Goal: Book appointment/travel/reservation

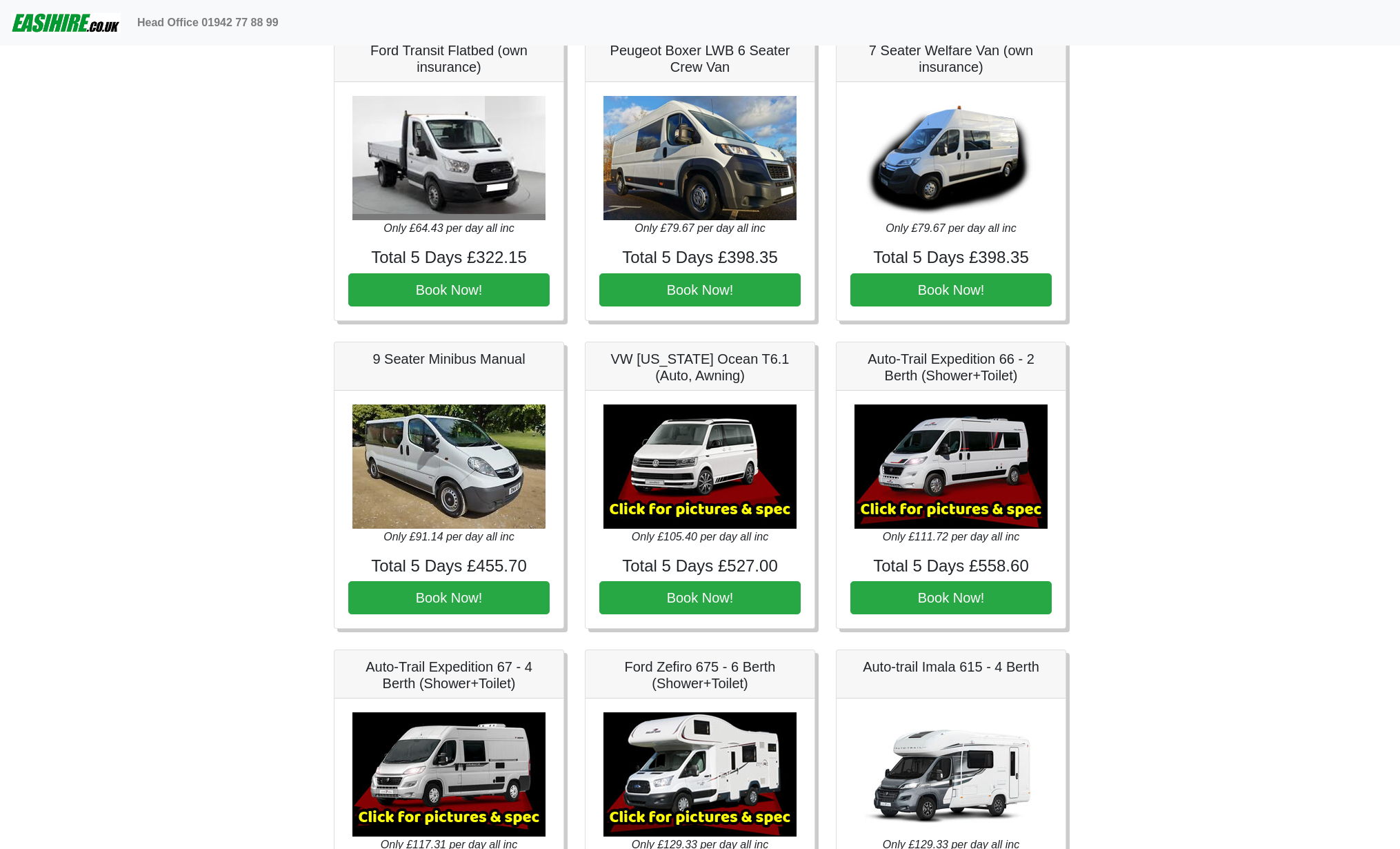
scroll to position [1311, 0]
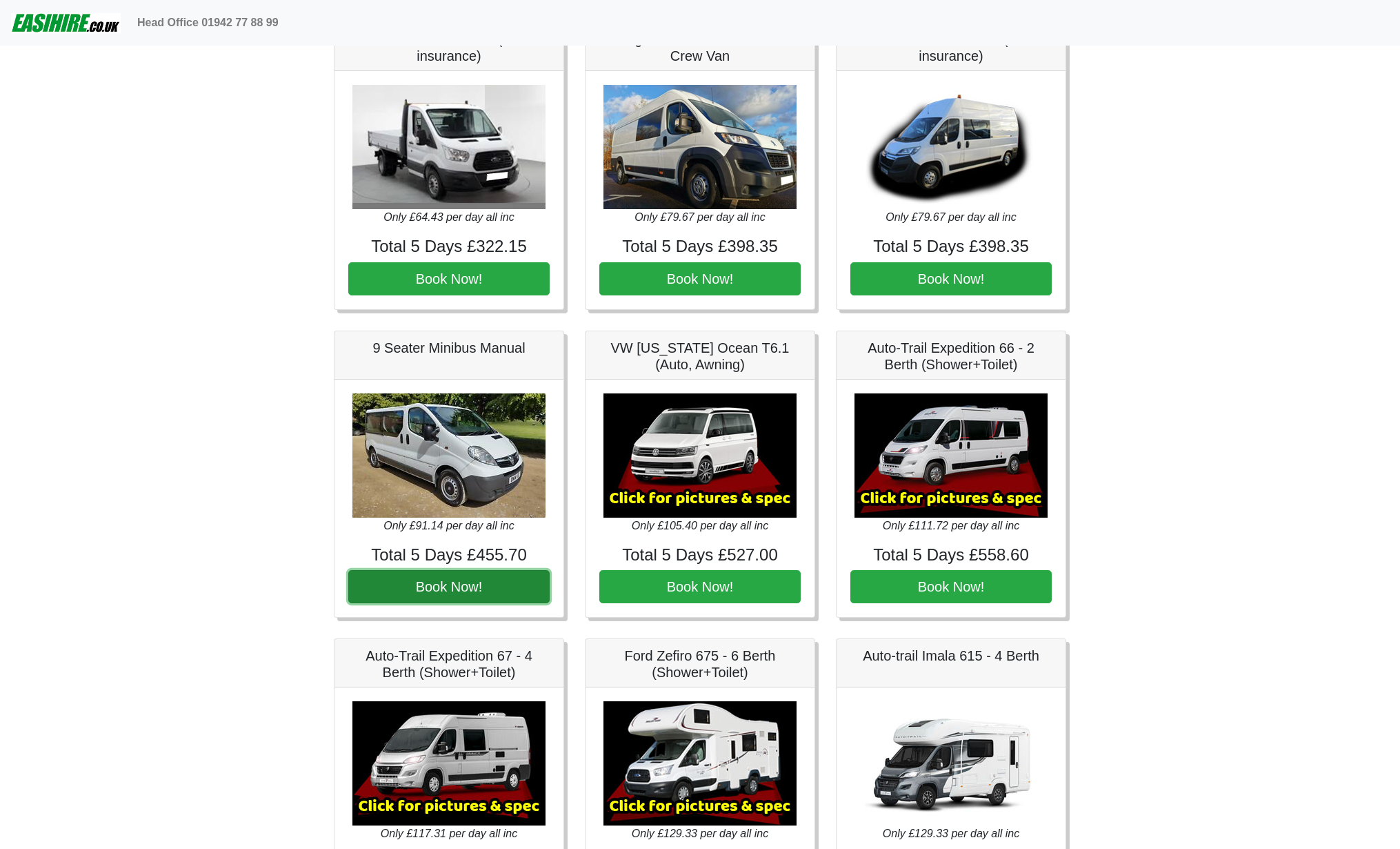
click at [464, 581] on button "Book Now!" at bounding box center [449, 586] width 201 height 33
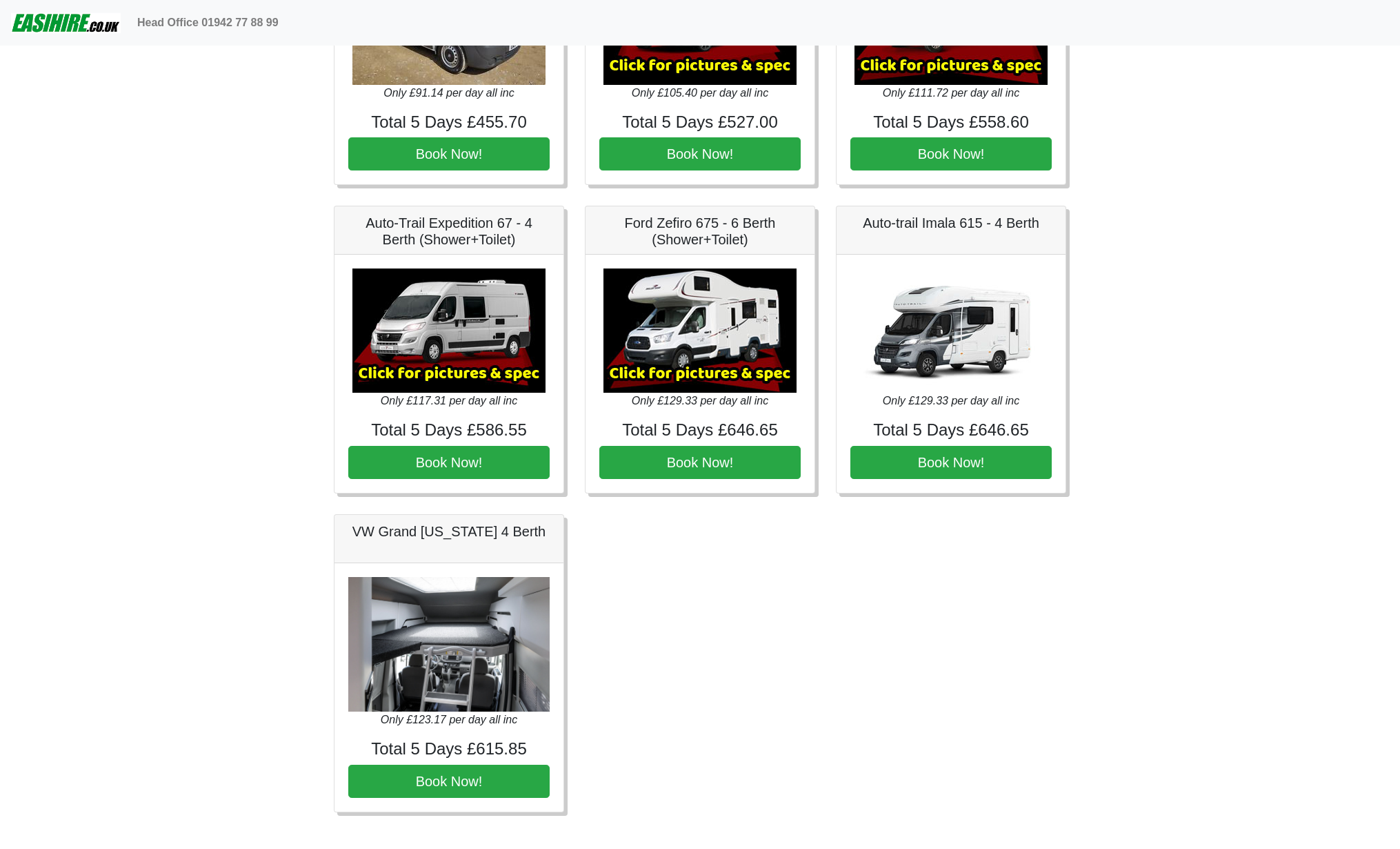
scroll to position [1752, 0]
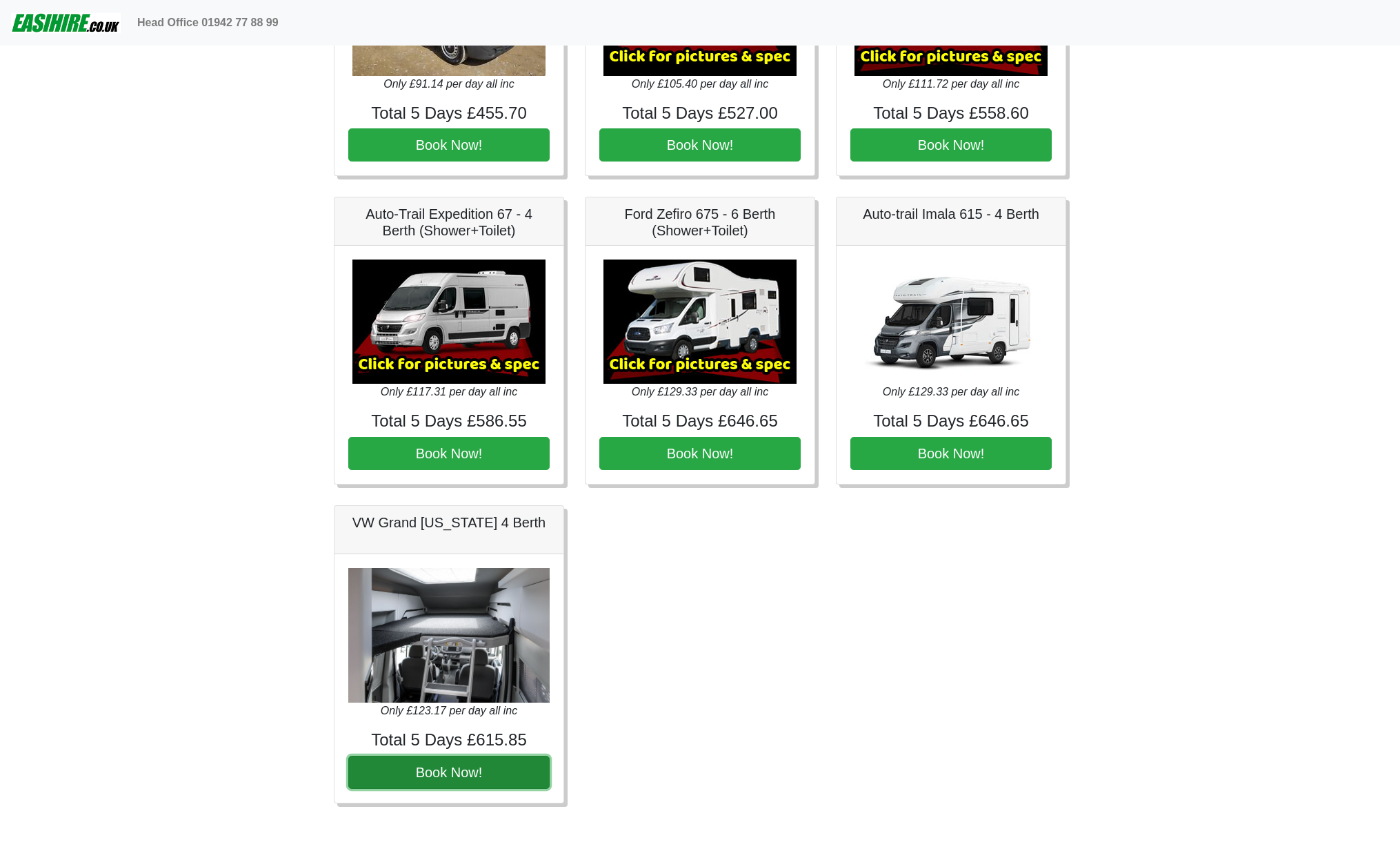
click at [468, 764] on button "Book Now!" at bounding box center [449, 772] width 201 height 33
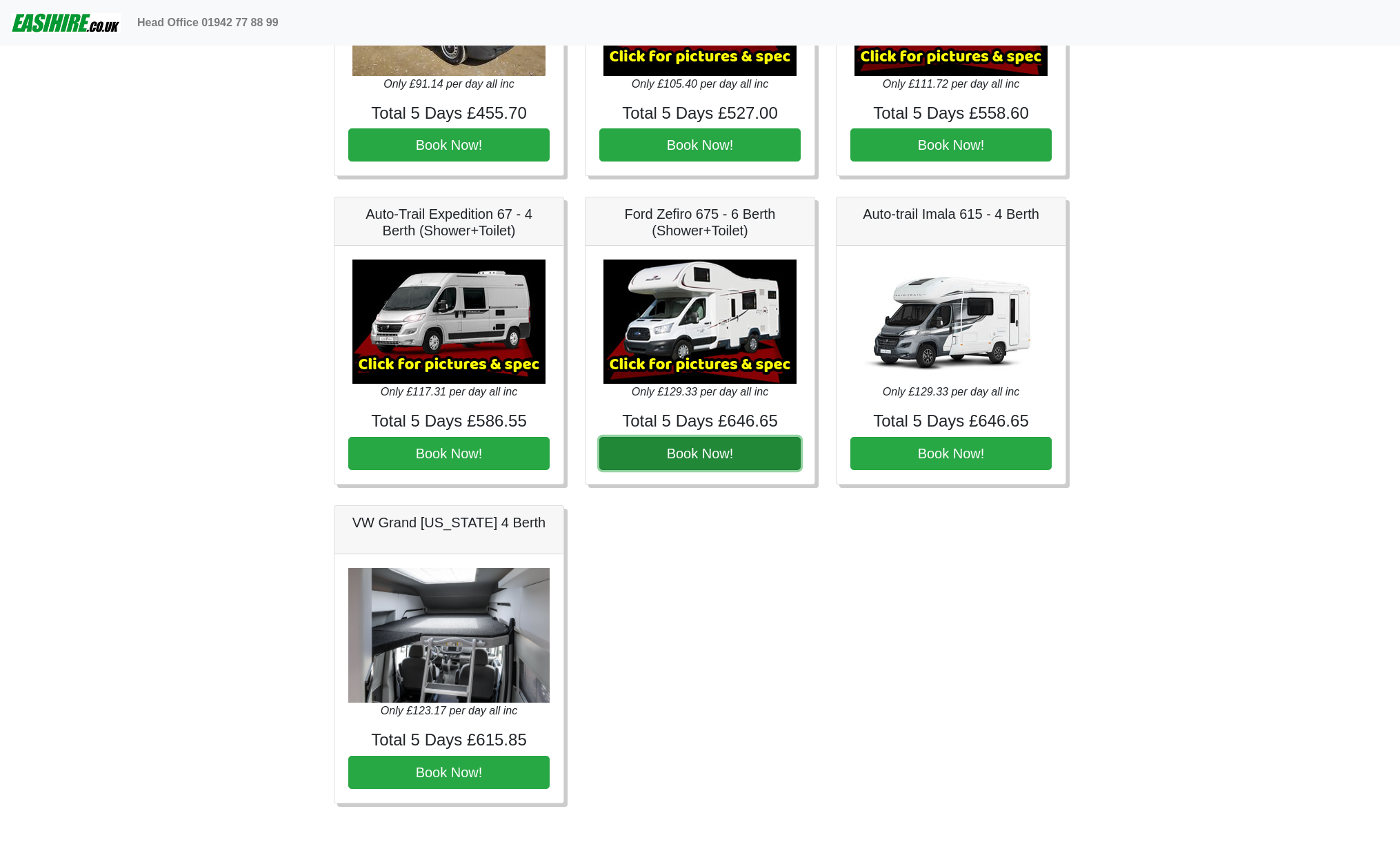
click at [713, 449] on button "Book Now!" at bounding box center [700, 453] width 201 height 33
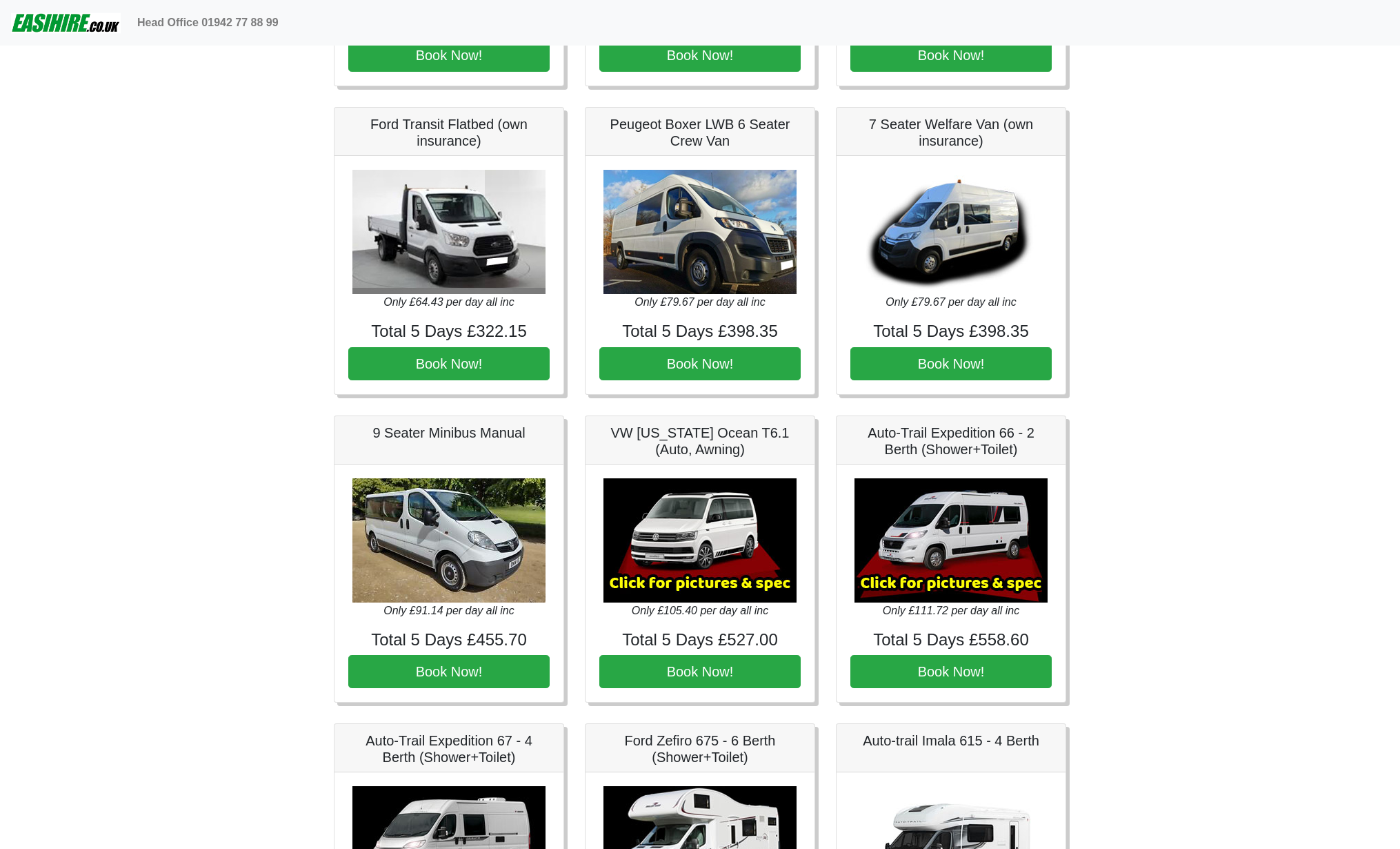
scroll to position [1200, 0]
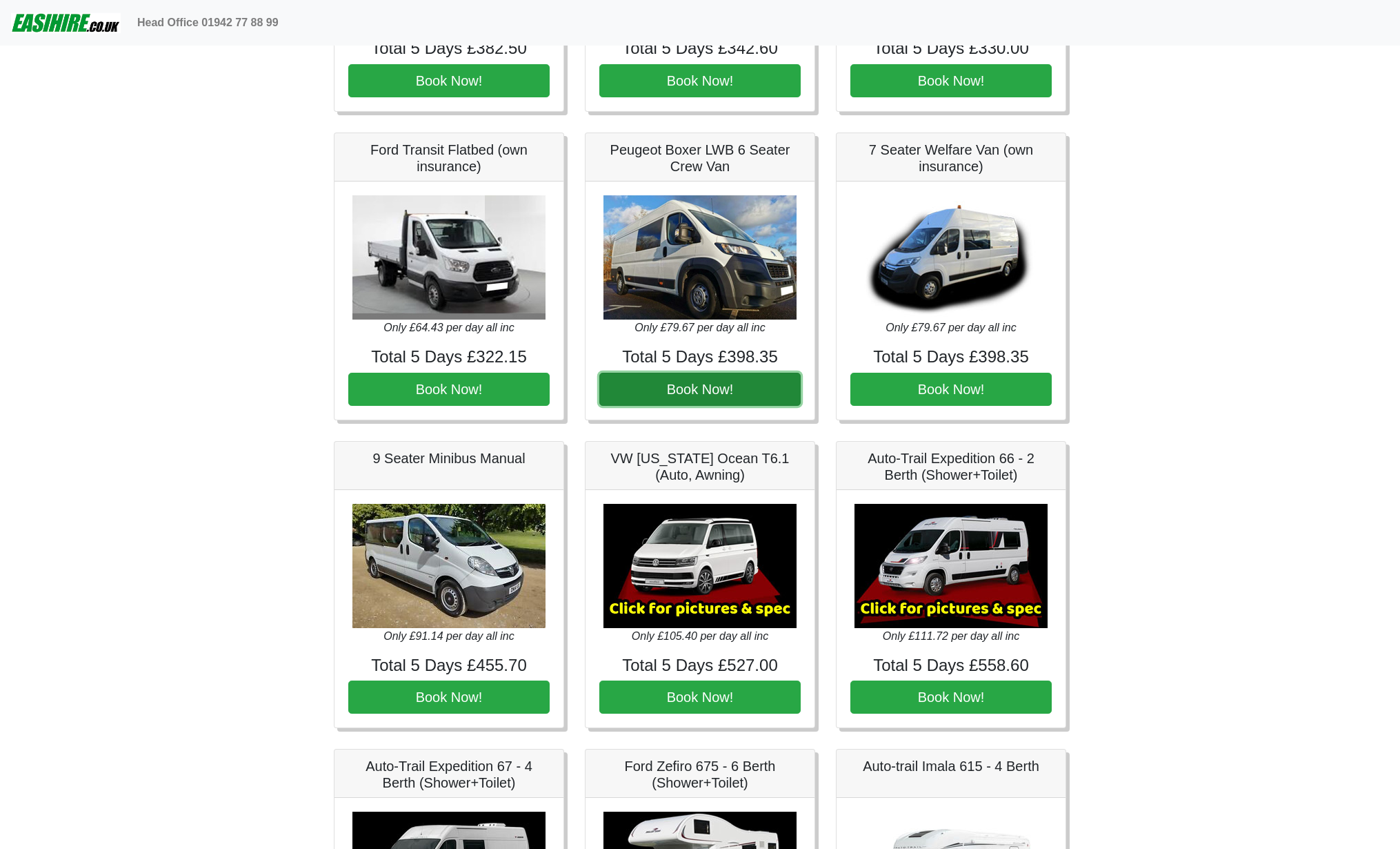
click at [714, 382] on button "Book Now!" at bounding box center [700, 389] width 201 height 33
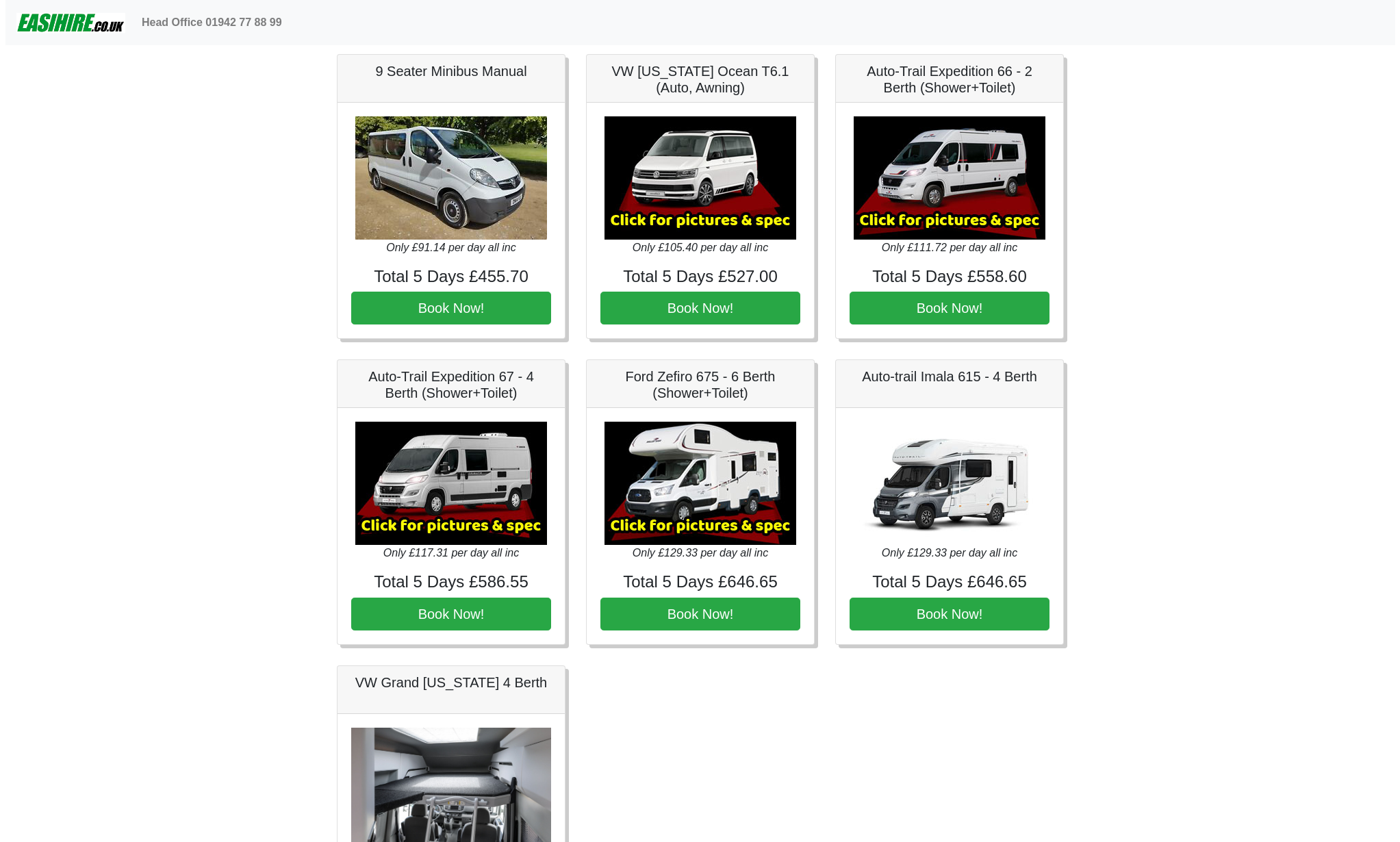
scroll to position [1738, 0]
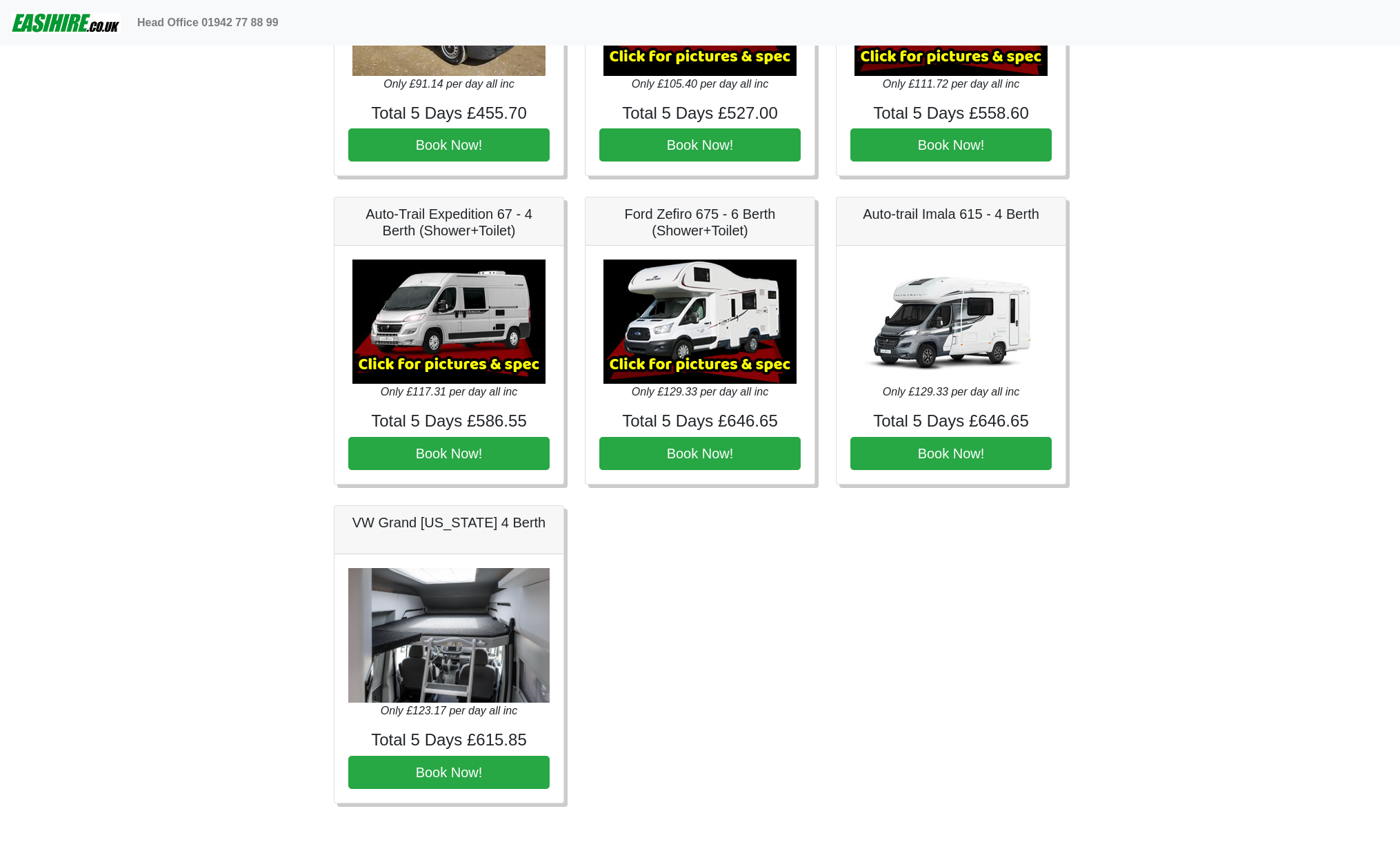
click at [705, 332] on img at bounding box center [700, 320] width 193 height 124
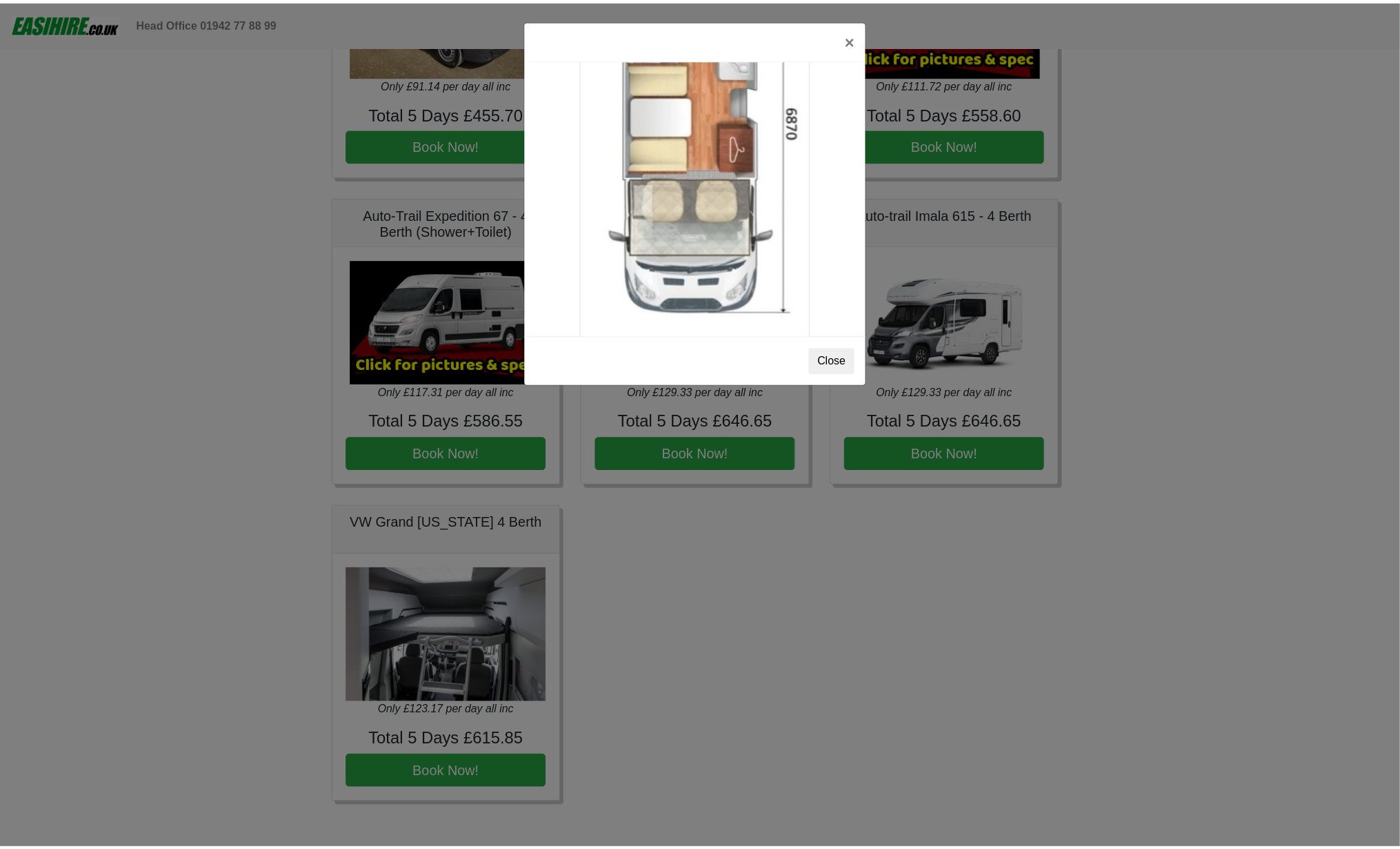
scroll to position [2428, 0]
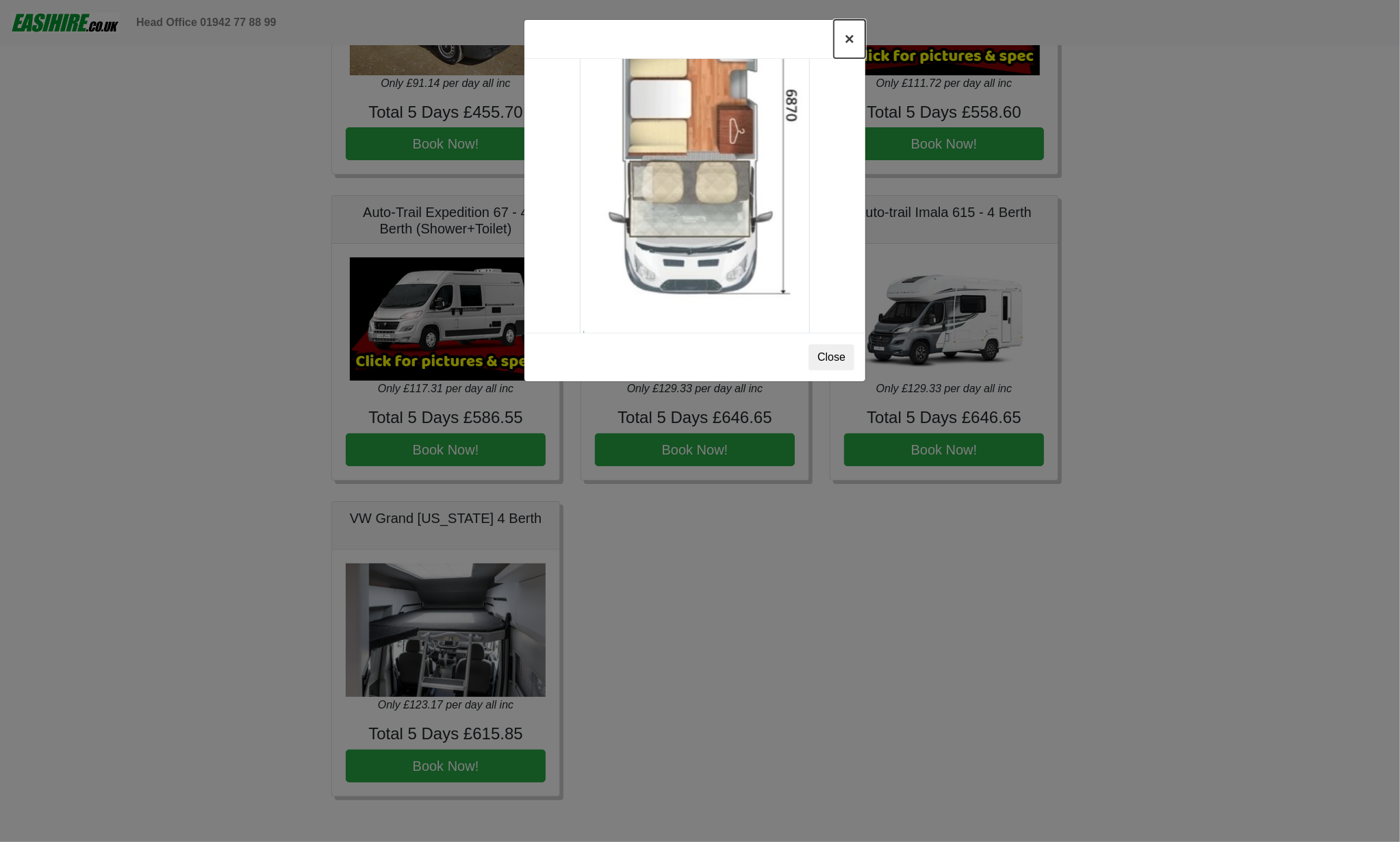
click at [849, 35] on button "×" at bounding box center [849, 39] width 31 height 38
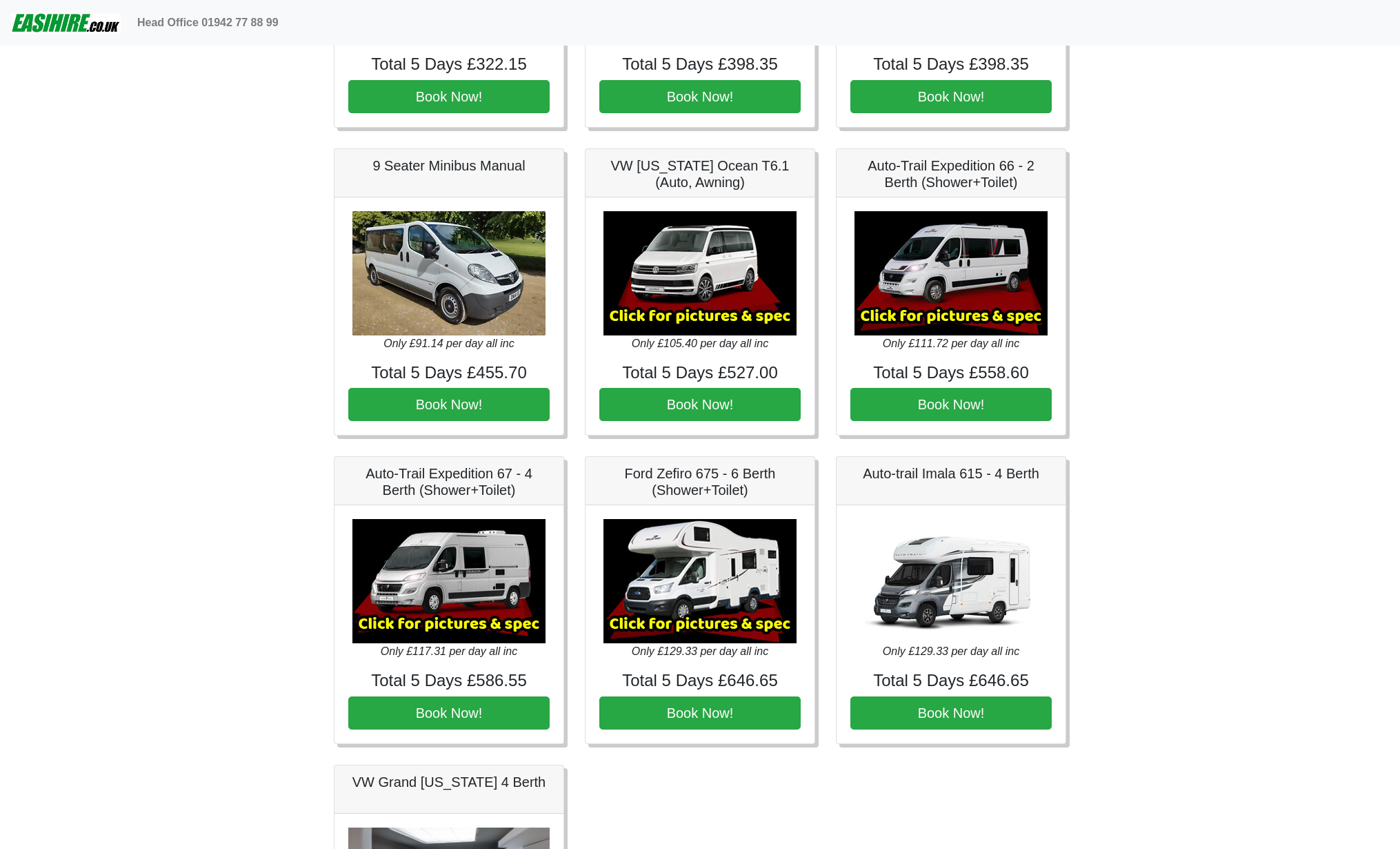
scroll to position [1545, 0]
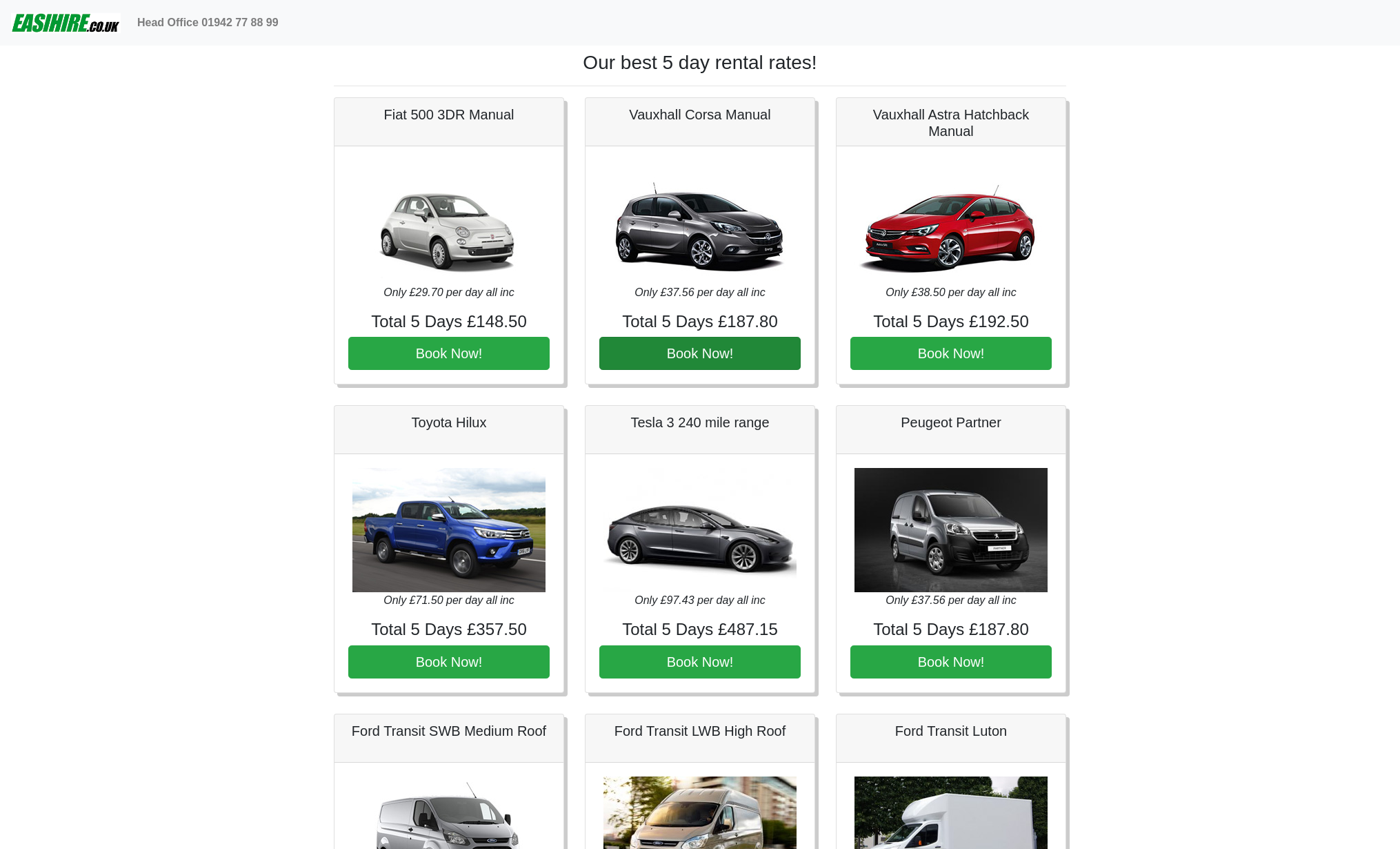
scroll to position [0, 0]
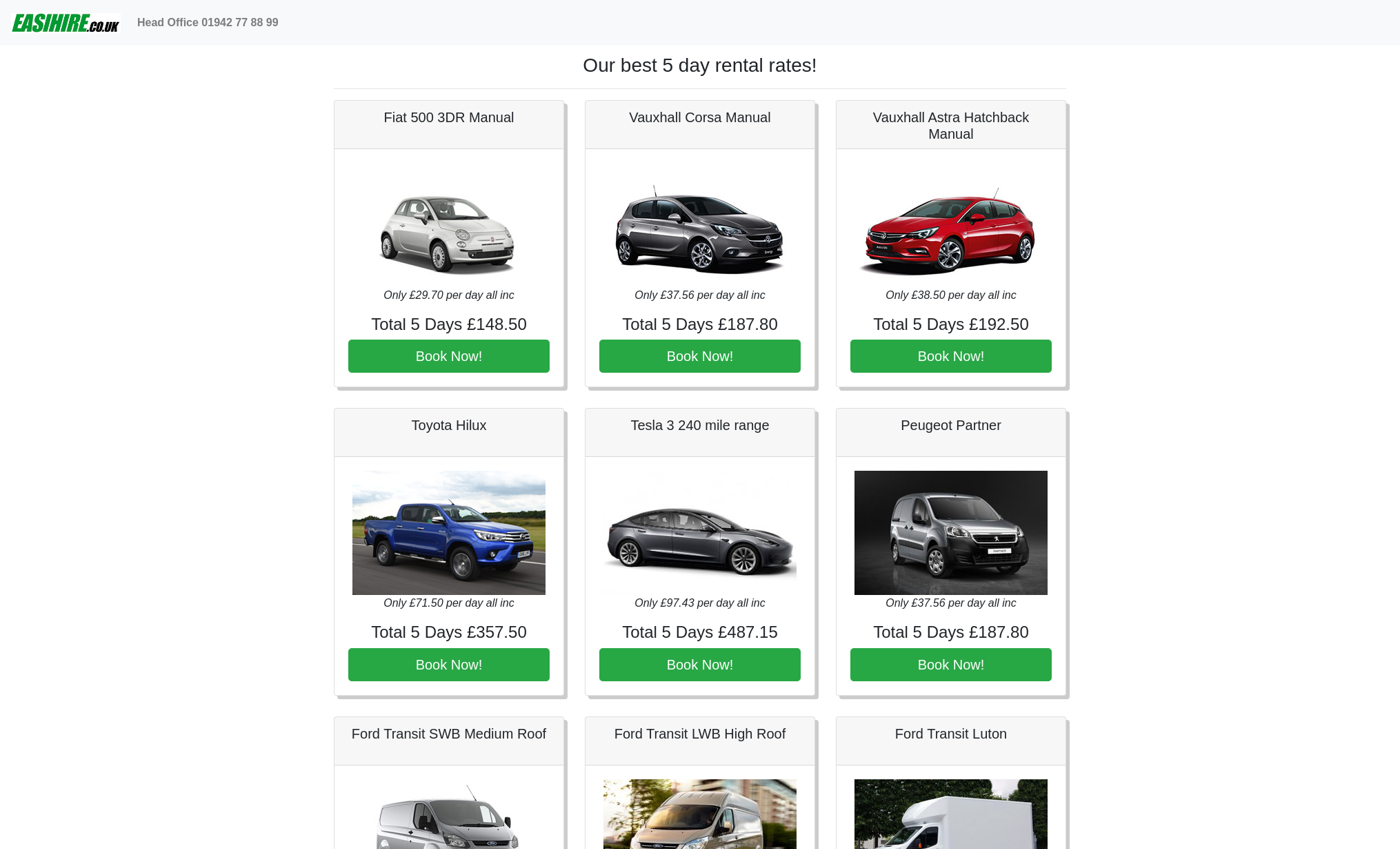
click at [43, 21] on img at bounding box center [66, 22] width 110 height 27
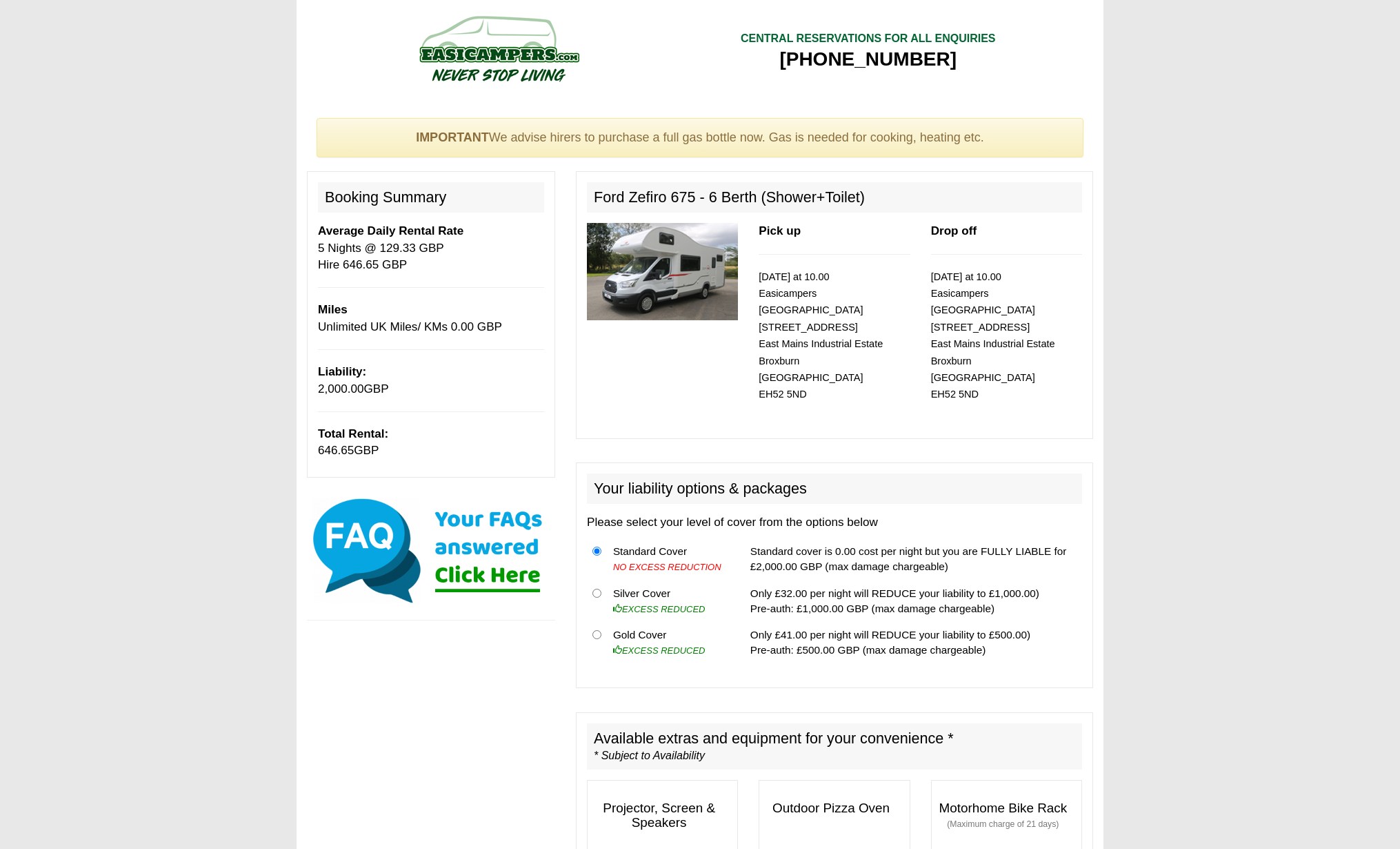
click at [675, 285] on img at bounding box center [663, 271] width 151 height 97
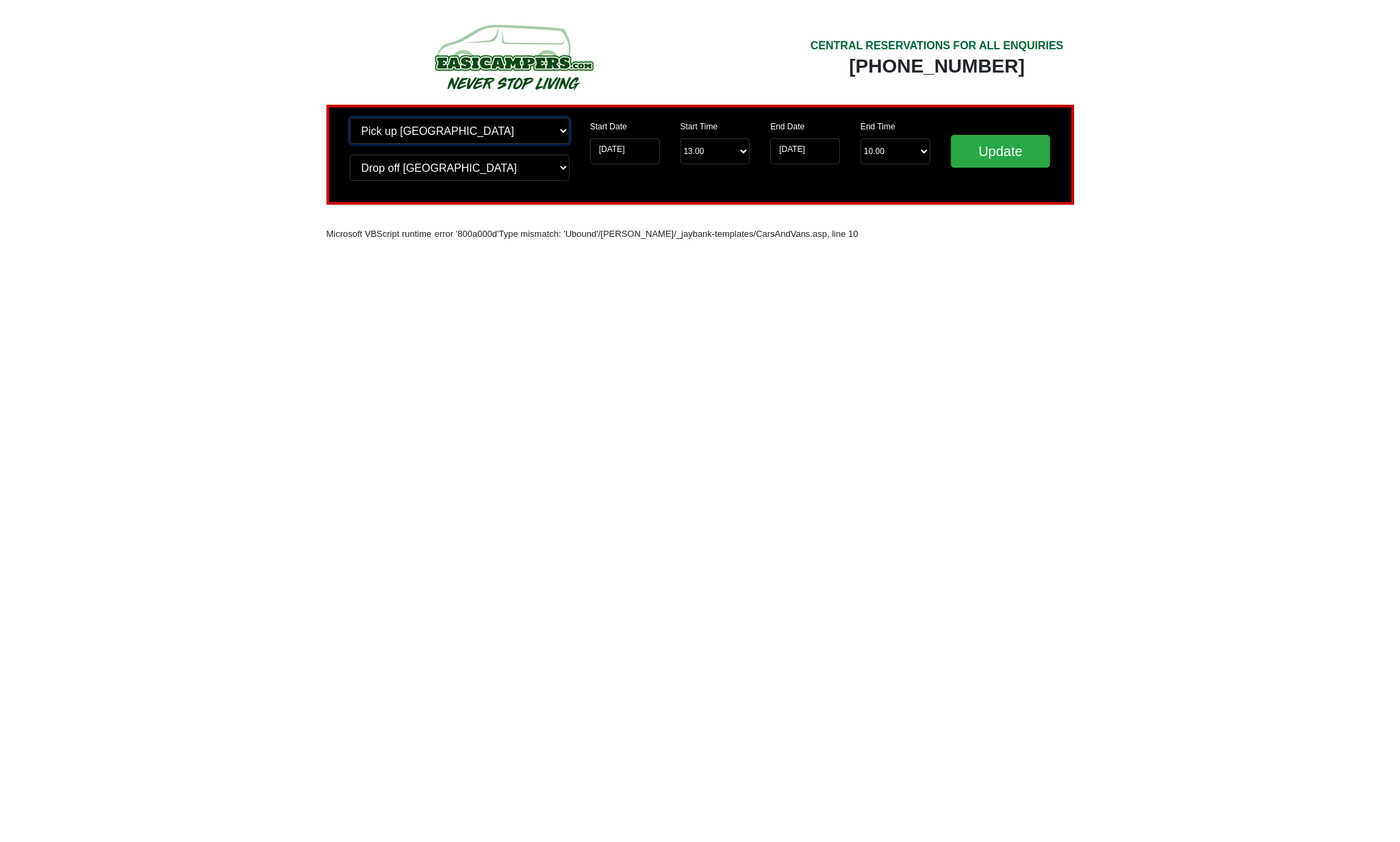
click at [486, 132] on select "Change pick up location? Pick up Edinburgh Birmingham Airport Blackburn Lancash…" at bounding box center [460, 131] width 220 height 26
click at [997, 145] on input "Update" at bounding box center [1000, 152] width 100 height 33
click at [1003, 152] on input "Update" at bounding box center [1000, 152] width 100 height 33
click at [920, 152] on select "End Time 10.00 -------- 08.00 am 09.00 am 10.00 am 11.00 am (Sunday Only)" at bounding box center [896, 152] width 70 height 26
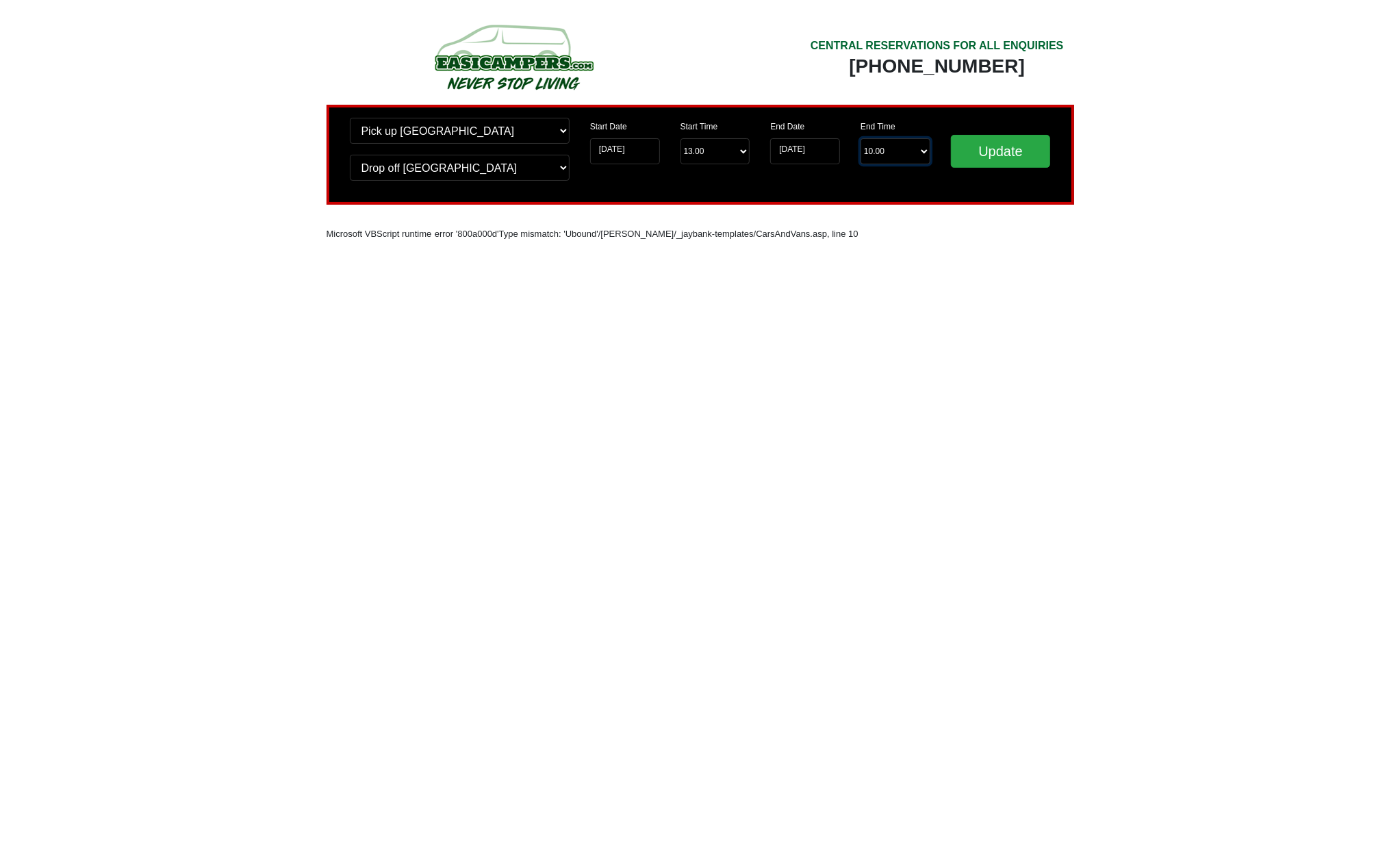
select select "09.00"
click at [861, 139] on select "End Time 10.00 -------- 08.00 am 09.00 am 10.00 am 11.00 am (Sunday Only)" at bounding box center [896, 152] width 70 height 26
click at [979, 150] on input "Update" at bounding box center [1000, 152] width 100 height 33
click at [979, 149] on input "Update" at bounding box center [1000, 152] width 100 height 33
click at [906, 152] on select "End Time 09.00 -------- 08.00 am 09.00 am 10.00 am 11.00 am ([DATE] Only)" at bounding box center [896, 152] width 70 height 26
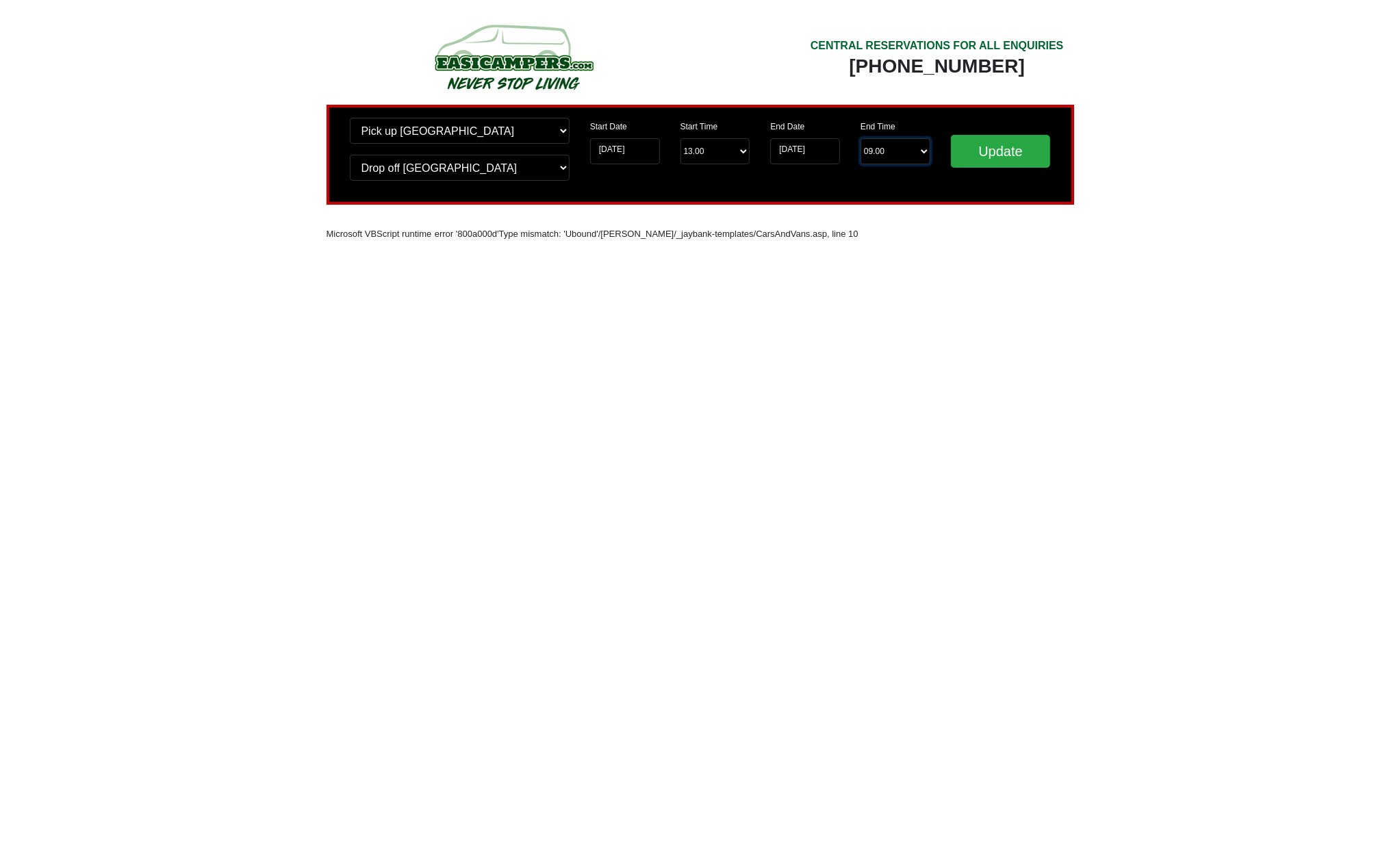
select select "10.00"
click at [861, 139] on select "End Time 09.00 -------- 08.00 am 09.00 am 10.00 am 11.00 am ([DATE] Only)" at bounding box center [896, 152] width 70 height 26
click at [989, 145] on input "Update" at bounding box center [1000, 152] width 100 height 33
click at [813, 152] on input "[DATE]" at bounding box center [805, 152] width 70 height 26
click at [815, 152] on input "[DATE]" at bounding box center [805, 152] width 70 height 26
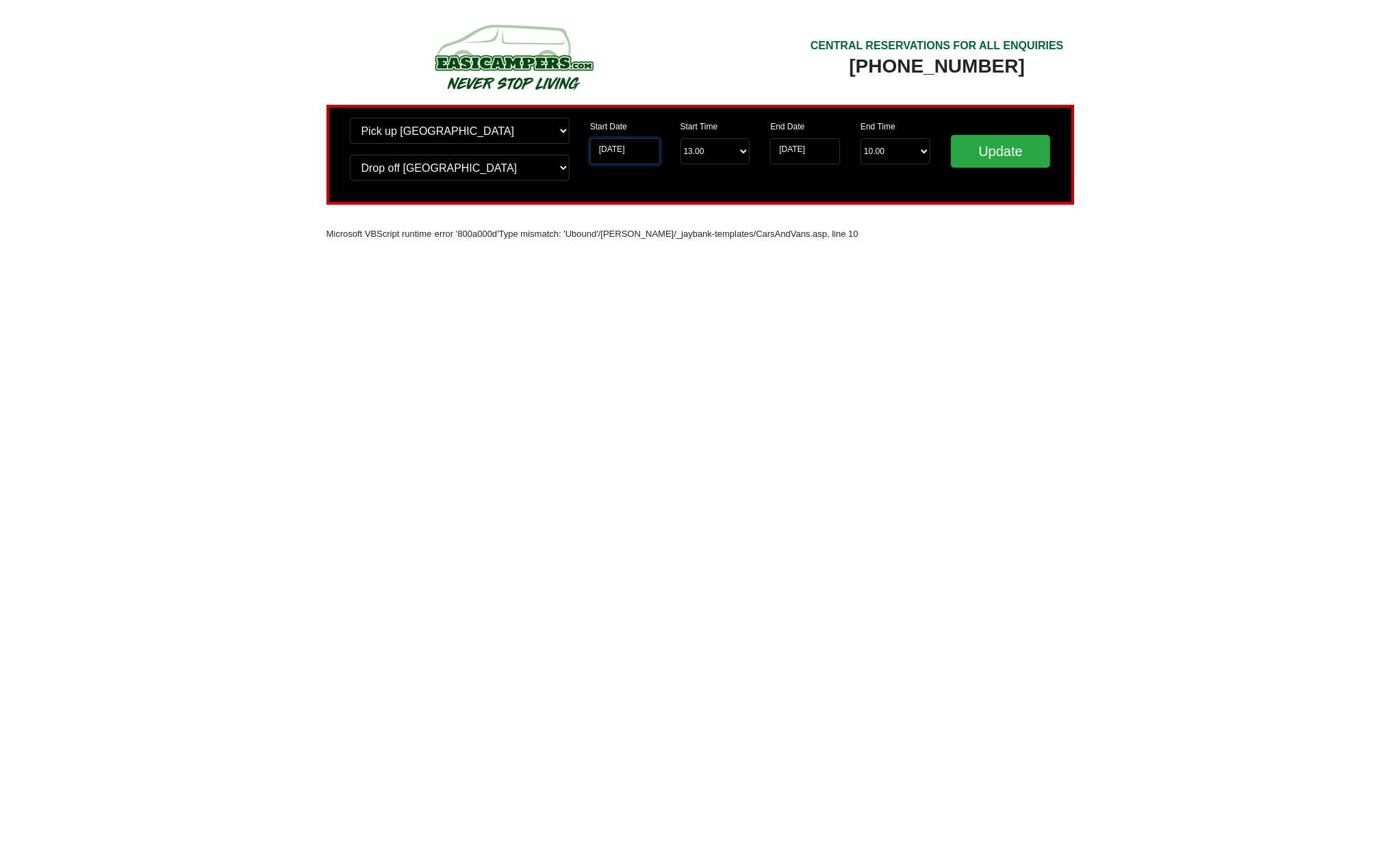
click at [611, 145] on input "[DATE]" at bounding box center [625, 152] width 70 height 26
drag, startPoint x: 647, startPoint y: 78, endPoint x: 413, endPoint y: 71, distance: 234.1
click at [647, 79] on div at bounding box center [513, 62] width 353 height 85
select select "10.00"
select select "09.00"
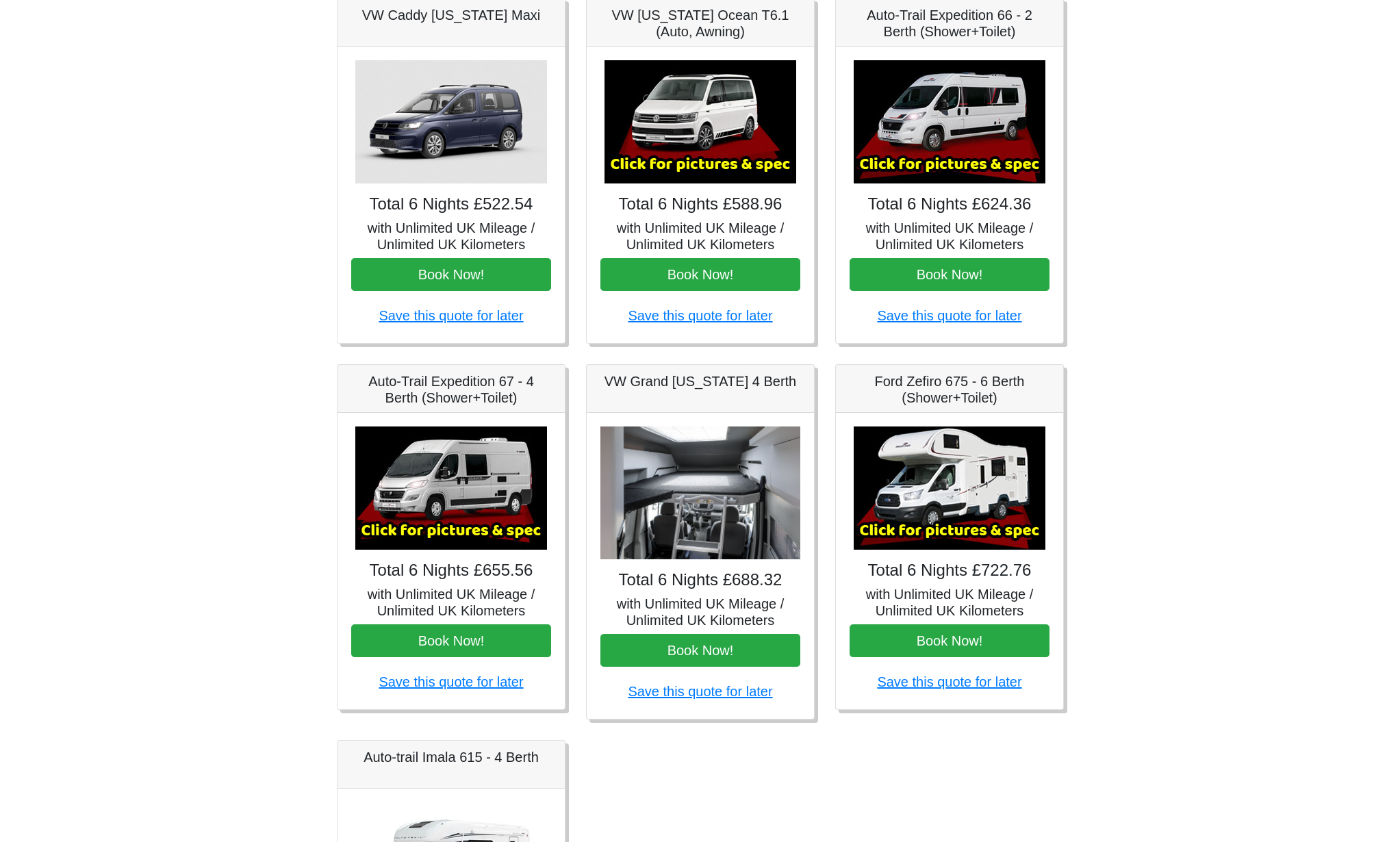
scroll to position [179, 0]
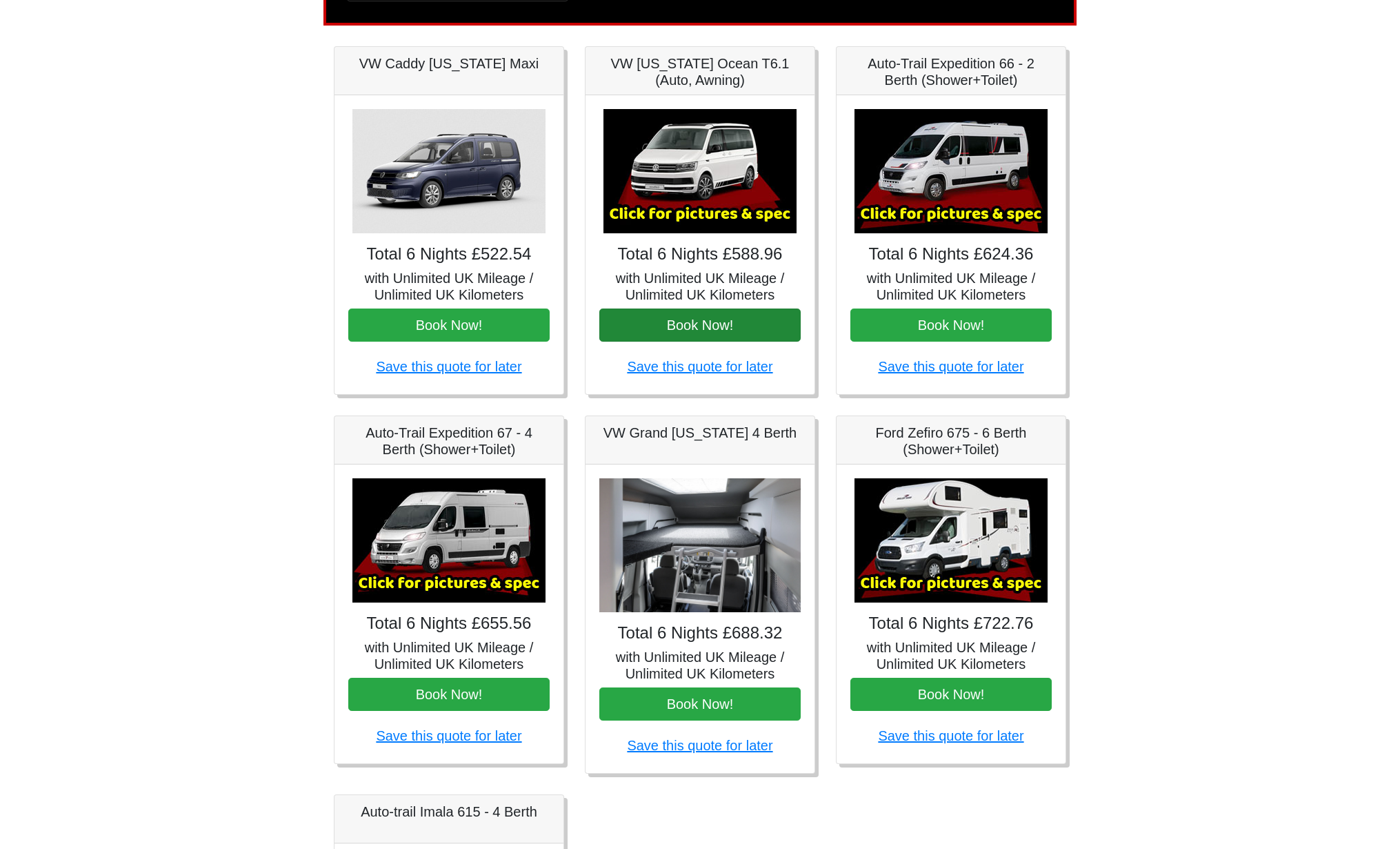
drag, startPoint x: 746, startPoint y: 307, endPoint x: 748, endPoint y: 319, distance: 12.2
drag, startPoint x: 748, startPoint y: 319, endPoint x: 708, endPoint y: 168, distance: 156.2
click at [708, 168] on img at bounding box center [700, 170] width 193 height 124
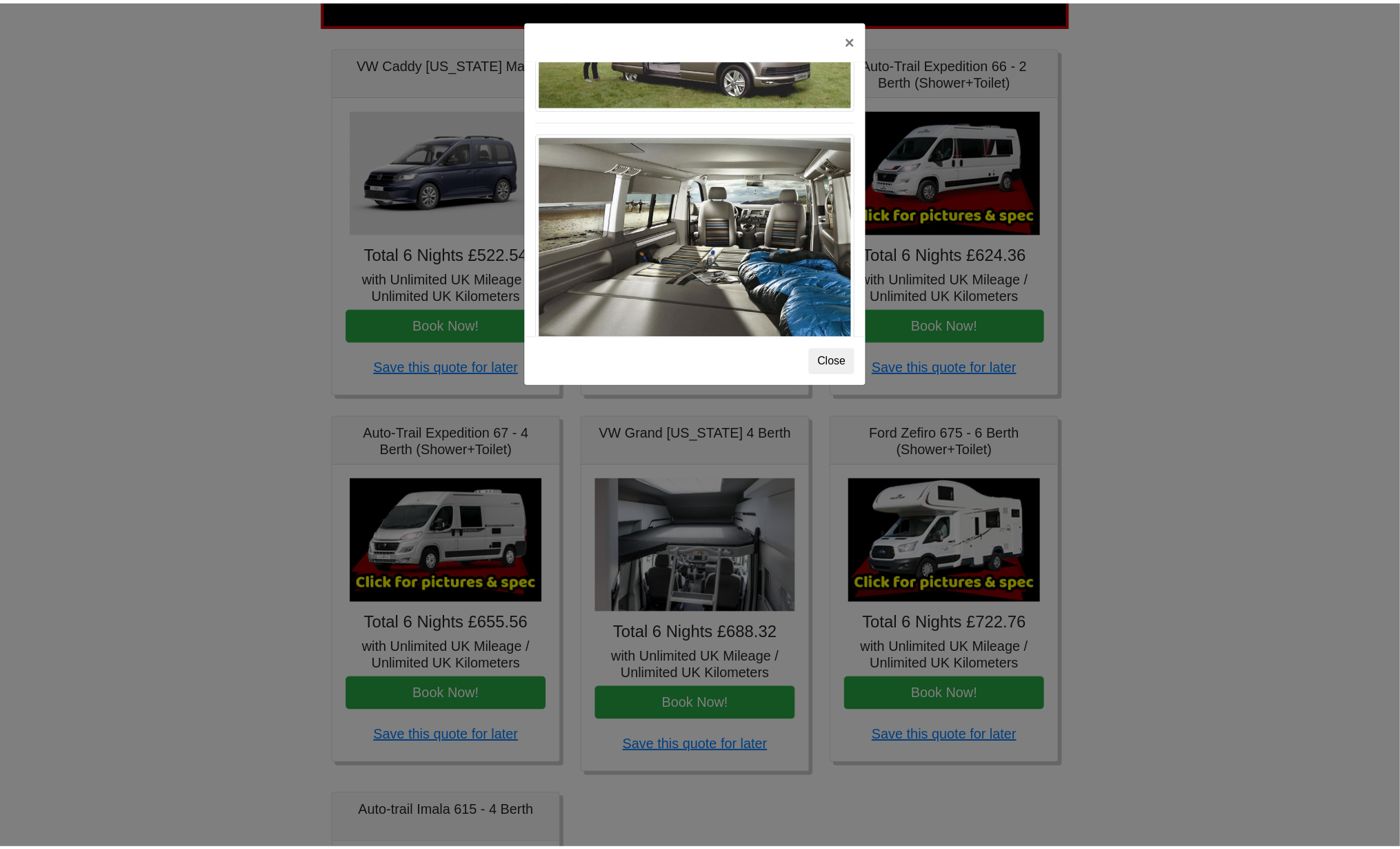
scroll to position [1501, 0]
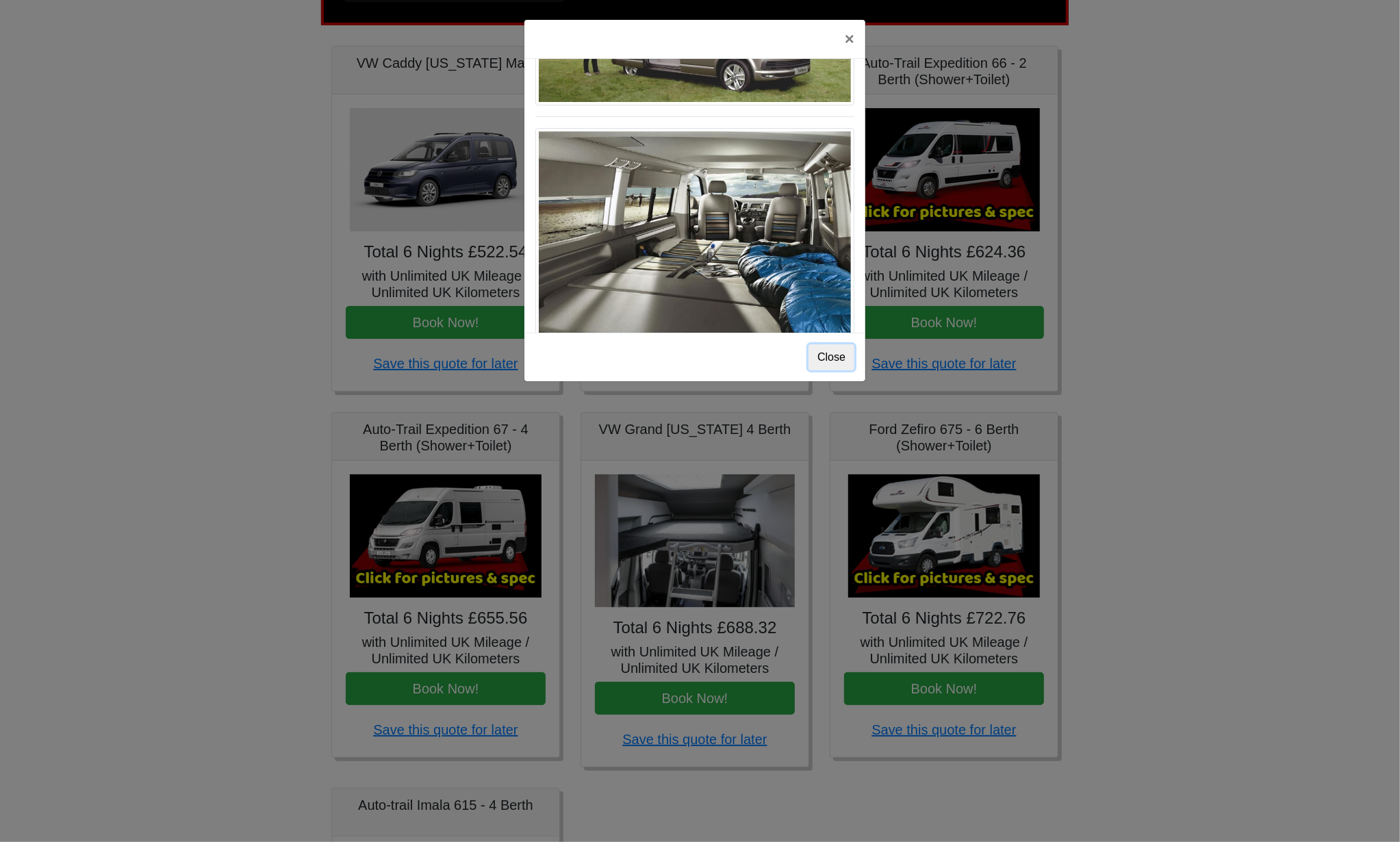
click at [833, 358] on button "Close" at bounding box center [831, 357] width 46 height 26
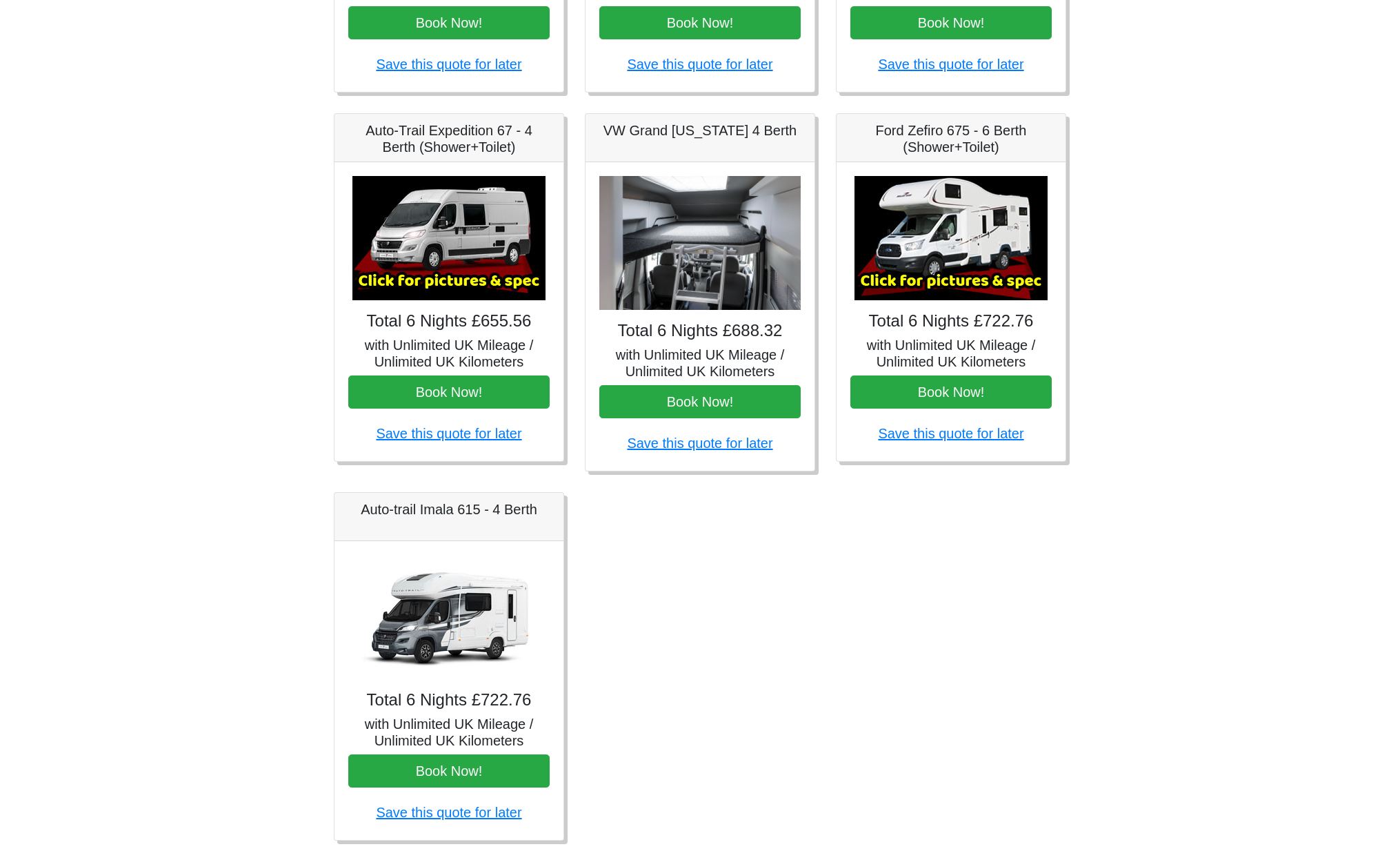
scroll to position [526, 0]
